Goal: Task Accomplishment & Management: Manage account settings

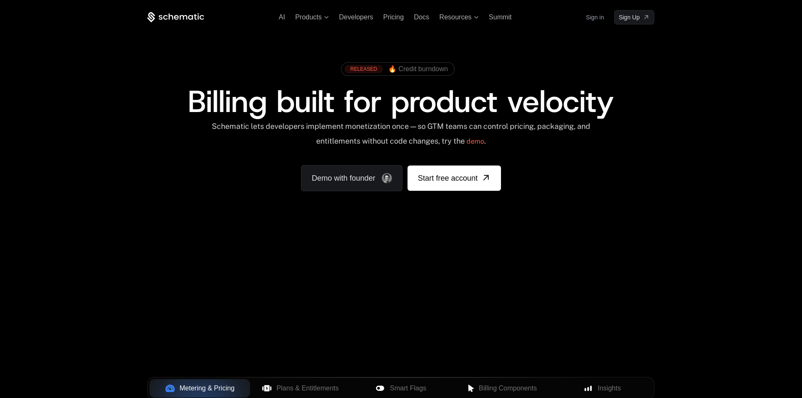
click at [597, 20] on link "Sign in" at bounding box center [595, 17] width 18 height 13
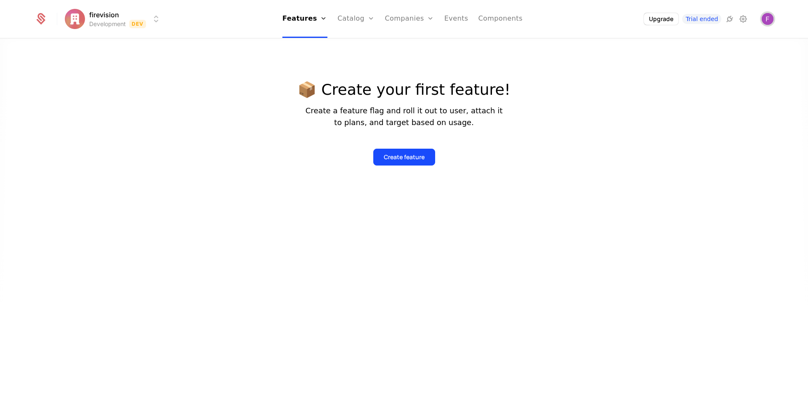
click at [774, 19] on img "Open user button" at bounding box center [768, 19] width 12 height 12
click at [153, 82] on div at bounding box center [404, 233] width 808 height 398
click at [769, 21] on img "Open user button" at bounding box center [768, 19] width 12 height 12
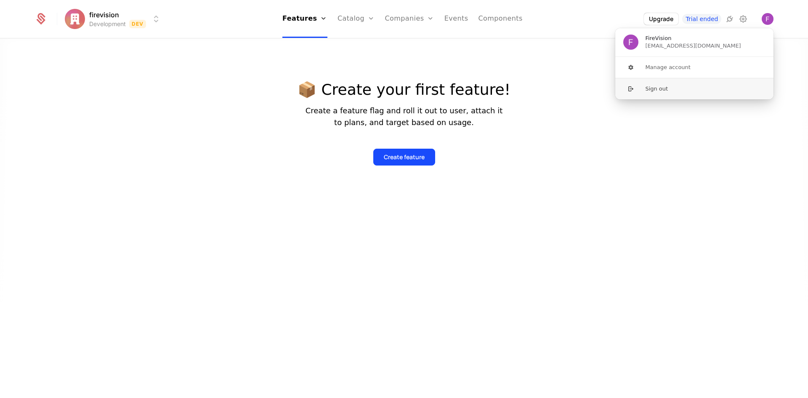
click at [664, 90] on button "Sign out" at bounding box center [694, 88] width 159 height 21
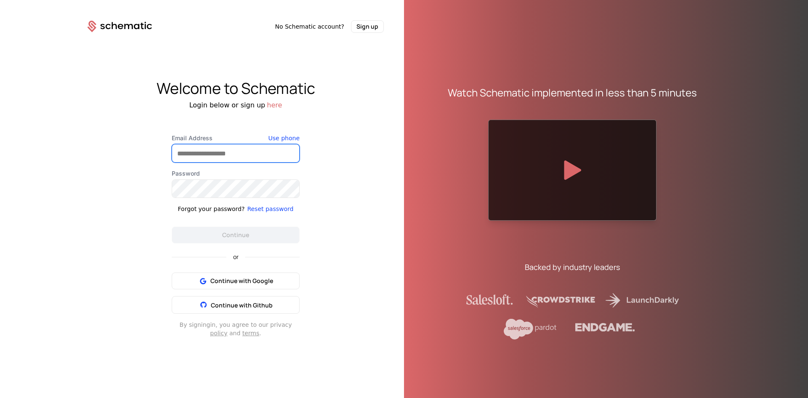
click at [217, 151] on input "Email Address" at bounding box center [235, 153] width 127 height 18
type input "**********"
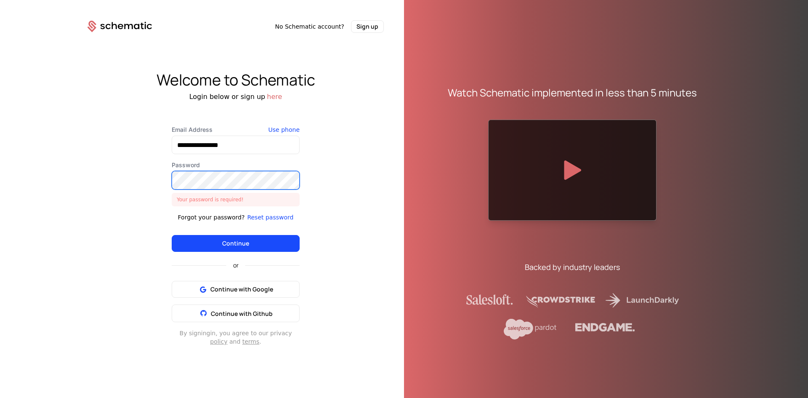
click at [172, 235] on button "Continue" at bounding box center [236, 243] width 128 height 17
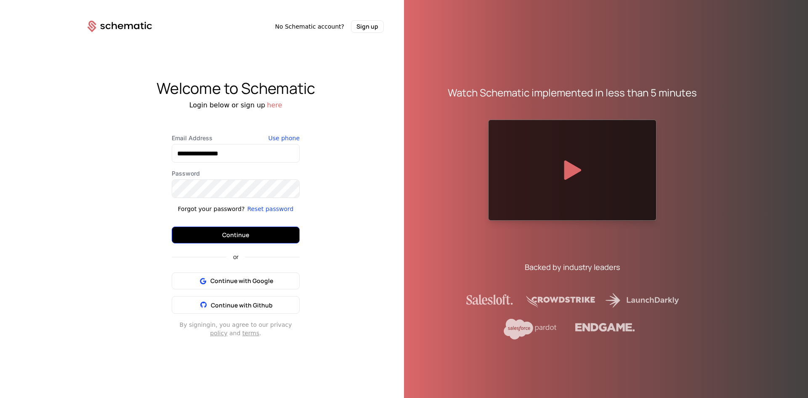
click at [232, 235] on button "Continue" at bounding box center [236, 234] width 128 height 17
